Goal: Information Seeking & Learning: Learn about a topic

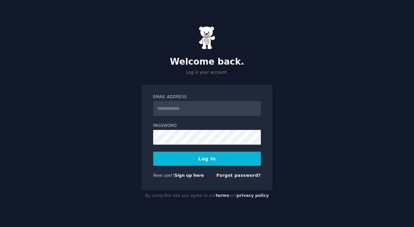
type input "**********"
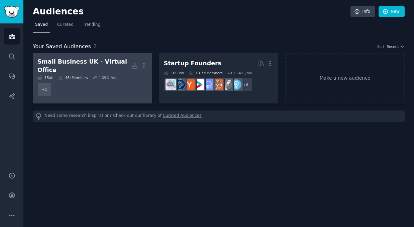
click at [98, 62] on div "Small Business UK - Virtual Office" at bounding box center [84, 66] width 94 height 16
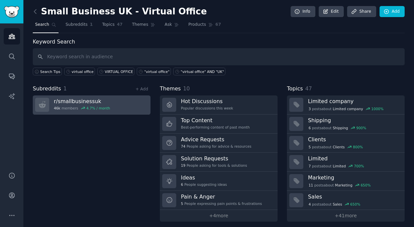
click at [98, 106] on div "4.7 % / month" at bounding box center [98, 108] width 24 height 5
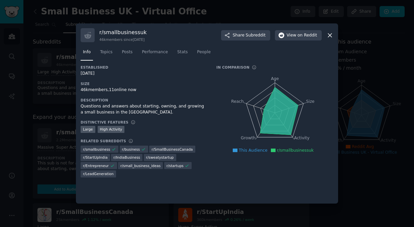
click at [330, 36] on icon at bounding box center [330, 35] width 7 height 7
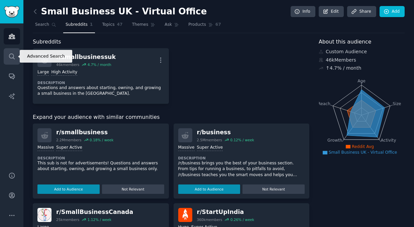
click at [14, 59] on icon "Sidebar" at bounding box center [11, 56] width 7 height 7
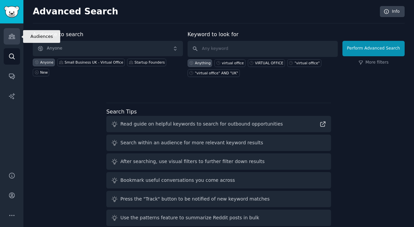
click at [13, 35] on icon "Sidebar" at bounding box center [12, 36] width 6 height 5
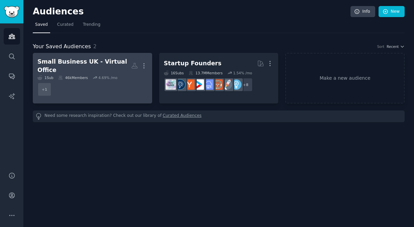
click at [98, 58] on h2 "Small Business UK - Virtual Office More" at bounding box center [92, 66] width 110 height 16
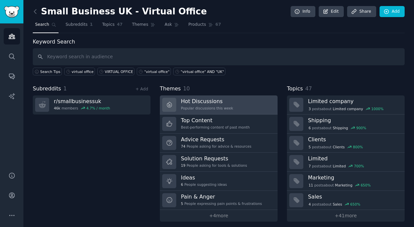
scroll to position [4, 0]
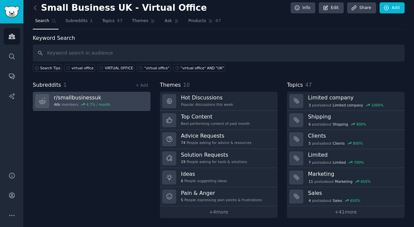
click at [83, 101] on div "r/ smallbusinessuk 46k members 4.7 % / month" at bounding box center [82, 101] width 56 height 14
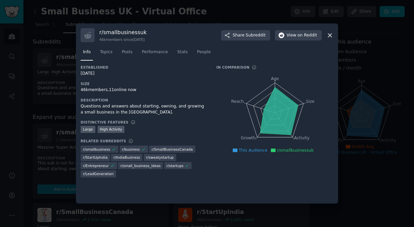
click at [335, 37] on div "r/ smallbusinessuk 46k members since [DATE] Share Subreddit View on Reddit Info…" at bounding box center [207, 113] width 262 height 180
click at [329, 37] on icon at bounding box center [330, 35] width 7 height 7
click at [330, 34] on icon at bounding box center [330, 35] width 4 height 4
click at [329, 37] on icon at bounding box center [330, 35] width 4 height 4
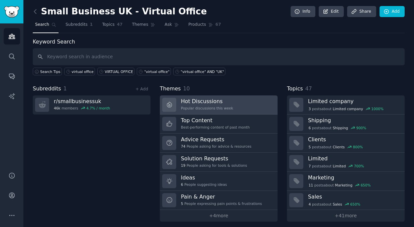
click at [195, 104] on div "Hot Discussions Popular discussions this week" at bounding box center [207, 105] width 52 height 14
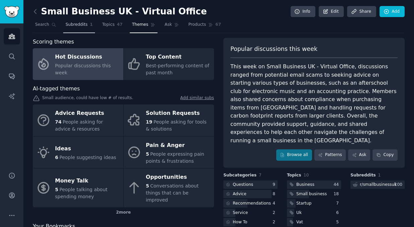
click at [79, 24] on span "Subreddits" at bounding box center [77, 25] width 22 height 6
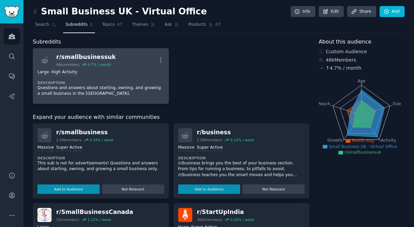
click at [92, 60] on div "r/ smallbusinessuk" at bounding box center [86, 57] width 60 height 8
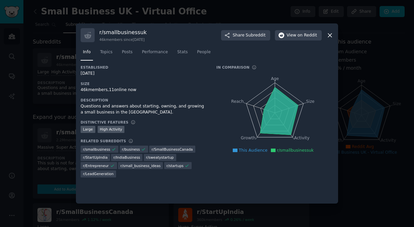
click at [55, 48] on div at bounding box center [207, 113] width 414 height 227
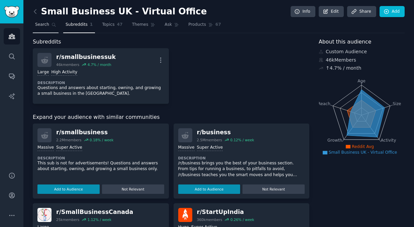
click at [46, 24] on span "Search" at bounding box center [42, 25] width 14 height 6
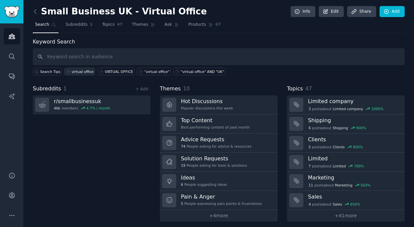
click at [85, 71] on div "virtual office" at bounding box center [83, 71] width 22 height 5
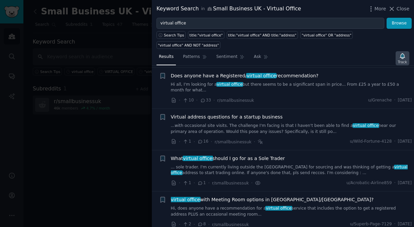
scroll to position [259, 0]
